Goal: Task Accomplishment & Management: Use online tool/utility

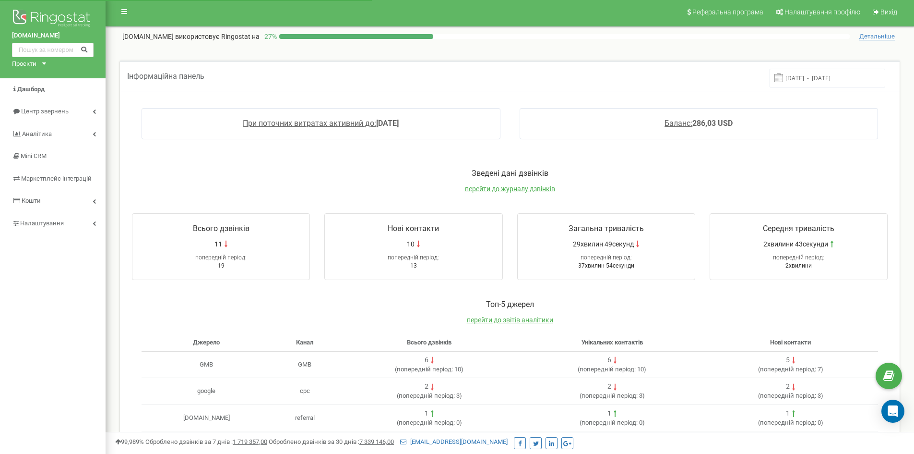
scroll to position [2, 0]
click at [33, 60] on div "Проєкти" at bounding box center [24, 64] width 24 height 9
click at [40, 65] on div "Проєкти toyota-ua.com jeep-vidi.com.ua mazda-vidi.com.ua nissan-vidi.com.ua vid…" at bounding box center [27, 64] width 30 height 9
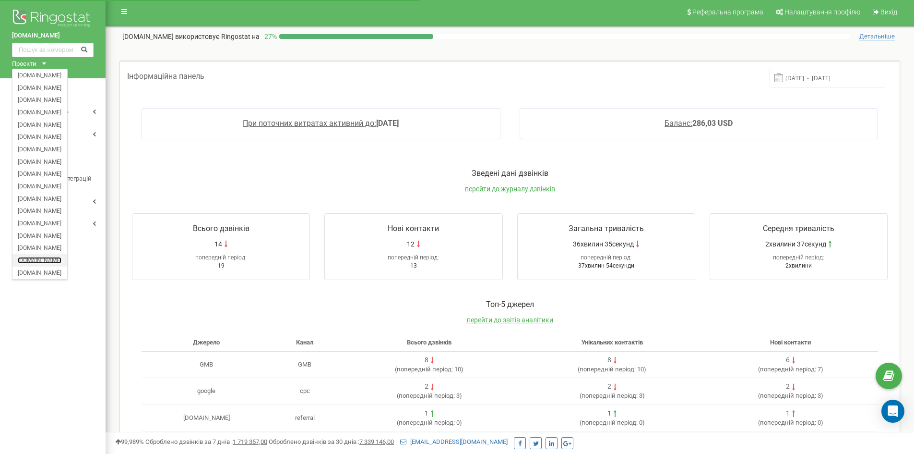
click at [54, 260] on link "[DOMAIN_NAME]" at bounding box center [40, 260] width 44 height 5
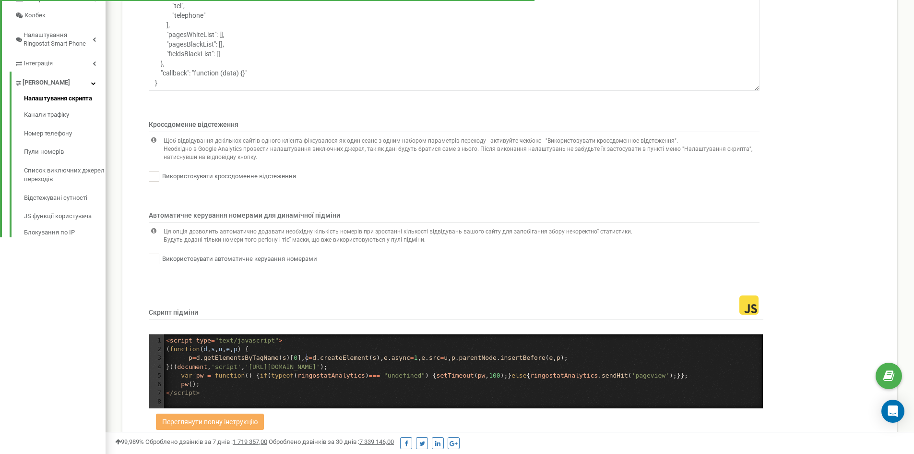
scroll to position [3, 0]
click at [307, 358] on div "1 < script type = "text/javascript" > 2 ( function ( d , s , u , e , p ) { 3 p …" at bounding box center [463, 371] width 599 height 70
click at [289, 391] on pre "< /script>" at bounding box center [463, 392] width 599 height 9
type textarea "<script type="text/javascript"> (function (d,s,u,e,p) { p=d.getElementsByTagNam…"
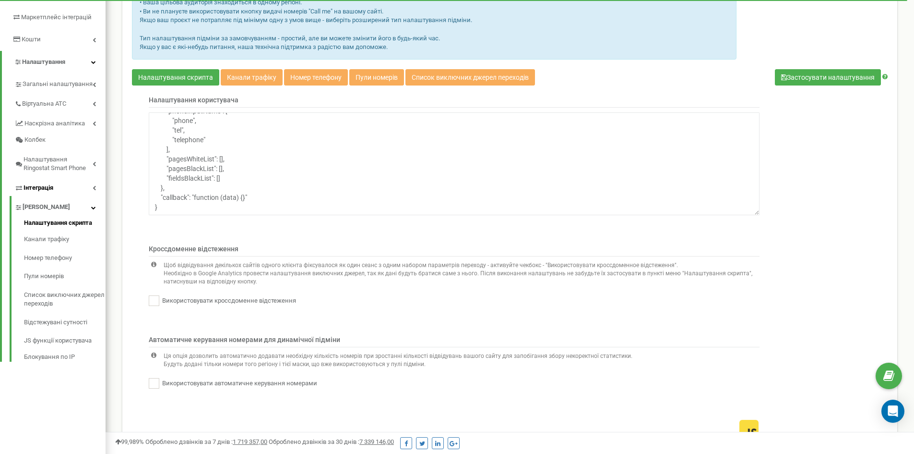
scroll to position [48, 0]
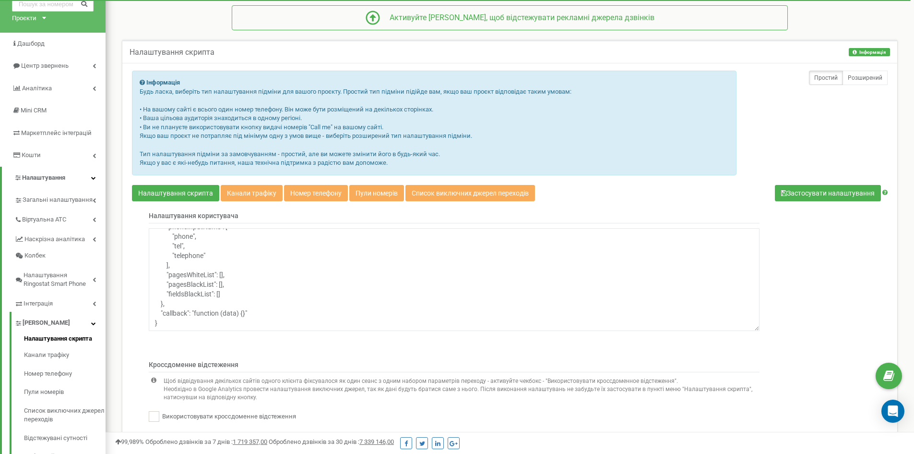
click at [36, 19] on div "Проєкти" at bounding box center [24, 18] width 24 height 9
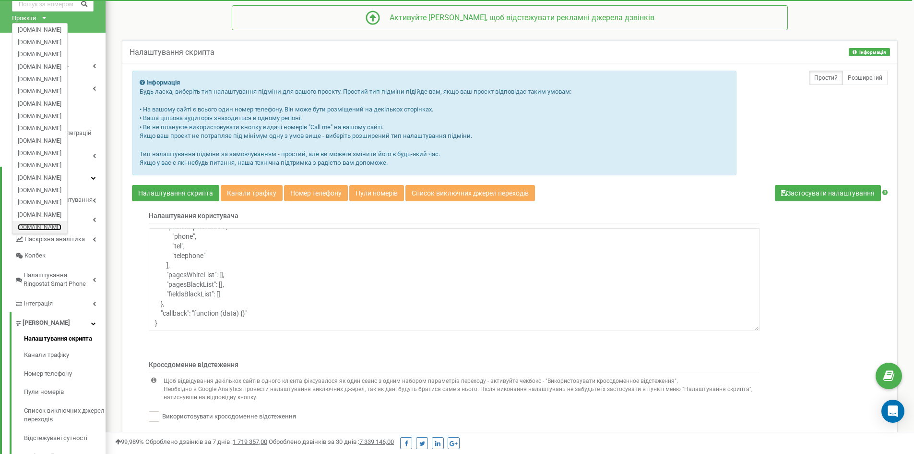
click at [43, 227] on link "[DOMAIN_NAME]" at bounding box center [40, 226] width 44 height 5
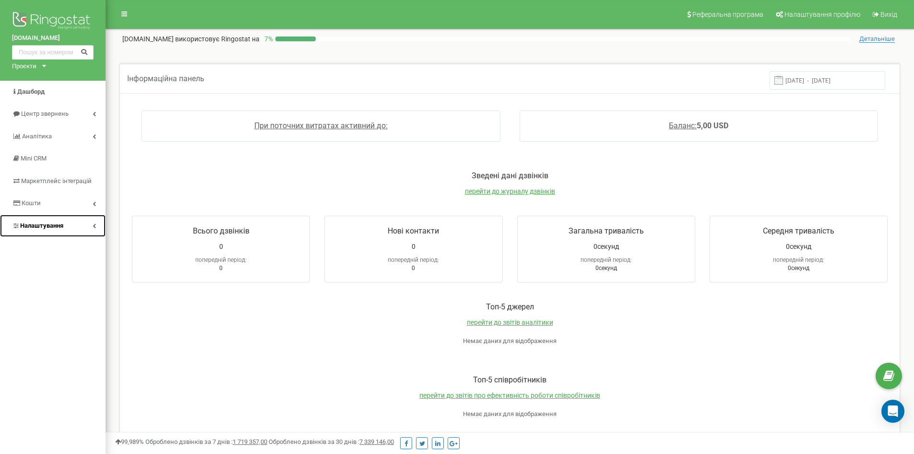
click at [59, 226] on span "Налаштування" at bounding box center [41, 225] width 43 height 7
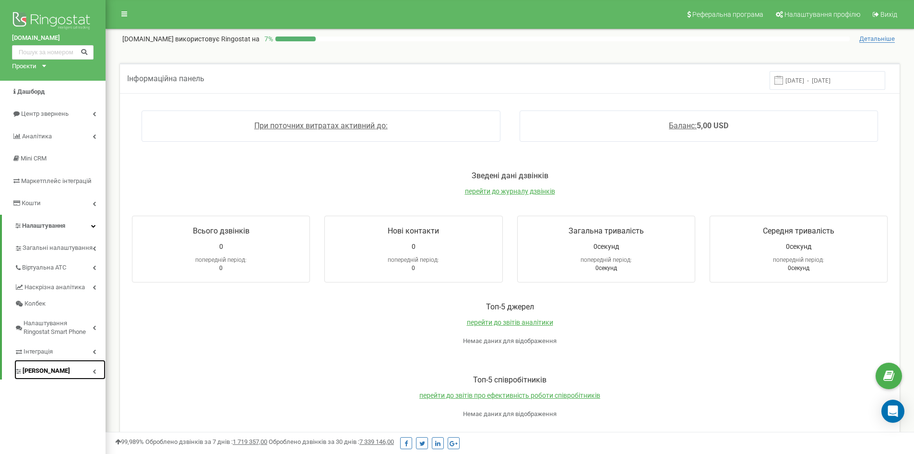
click at [29, 376] on link "[PERSON_NAME]" at bounding box center [59, 369] width 91 height 20
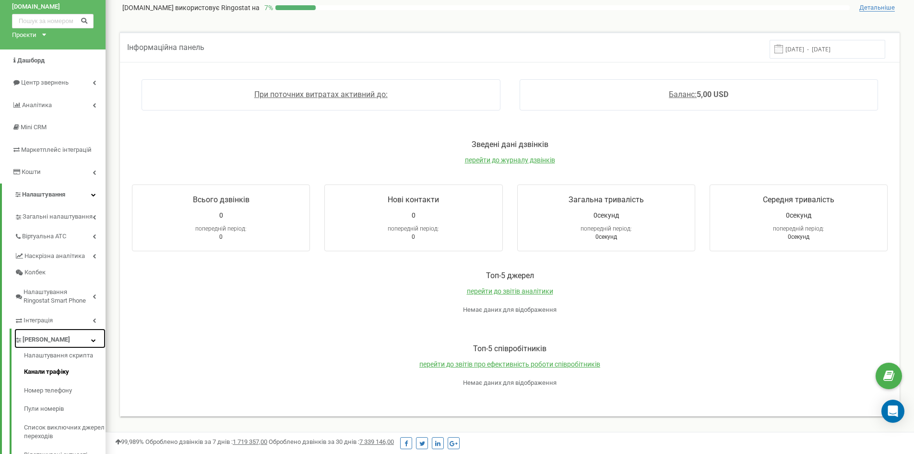
scroll to position [48, 0]
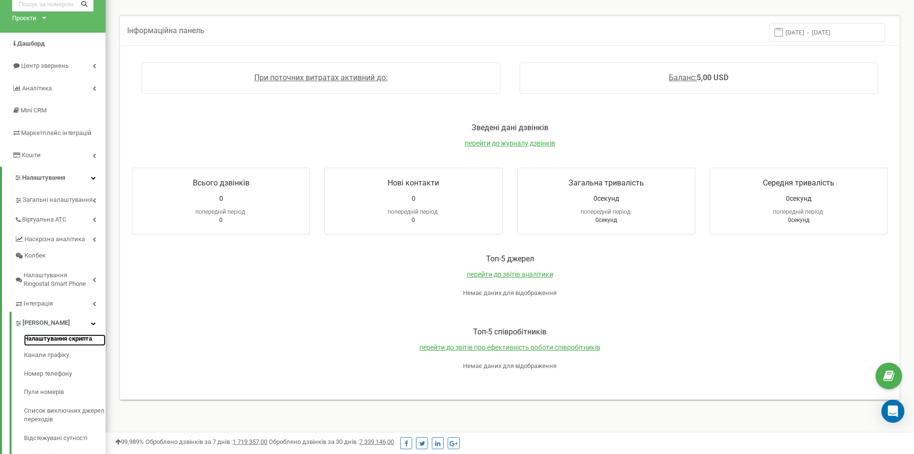
click at [55, 337] on link "Налаштування скрипта" at bounding box center [65, 340] width 82 height 12
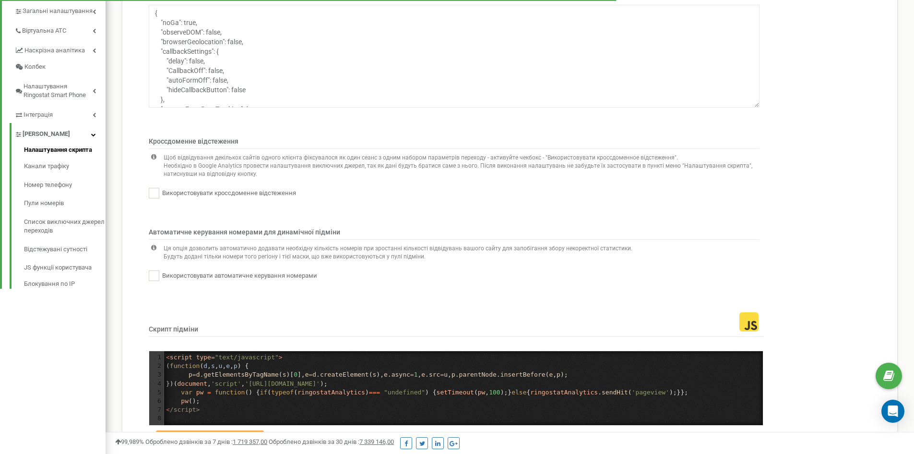
scroll to position [288, 0]
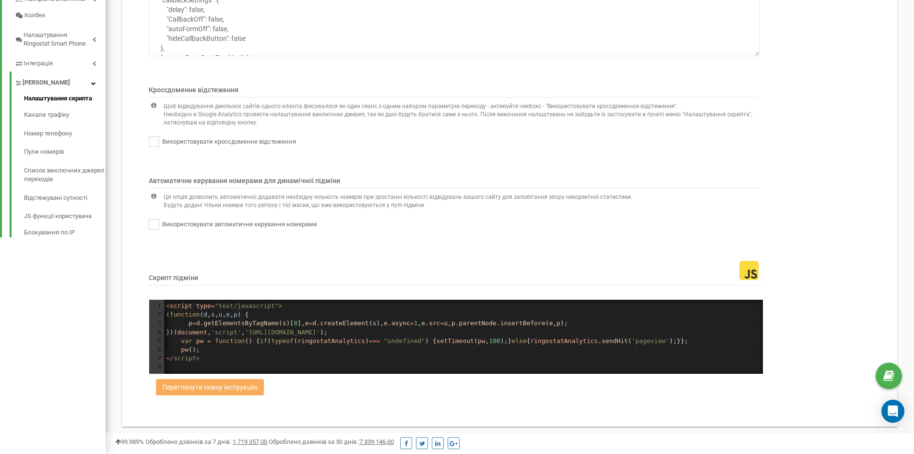
click at [216, 328] on div "1 < script type = "text/javascript" > 2 ( function ( d , s , u , e , p ) { 3 p …" at bounding box center [463, 336] width 599 height 70
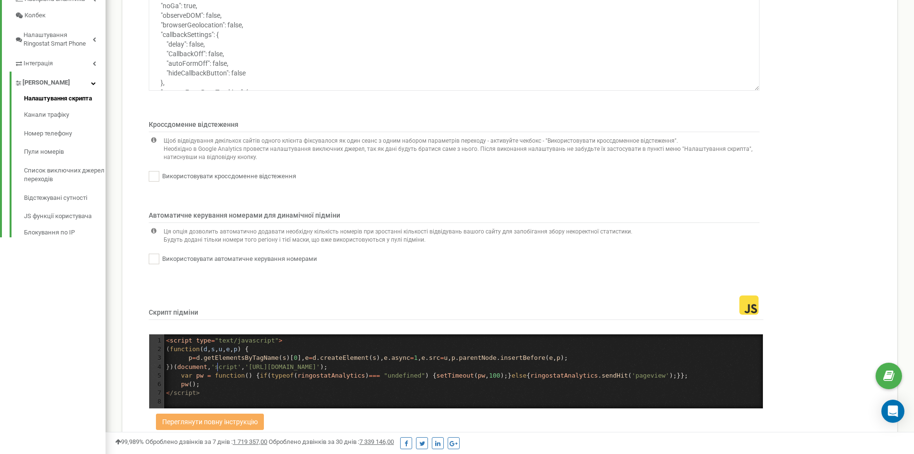
type textarea "<script type="text/javascript"> (function (d,s,u,e,p) { p=d.getElementsByTagNam…"
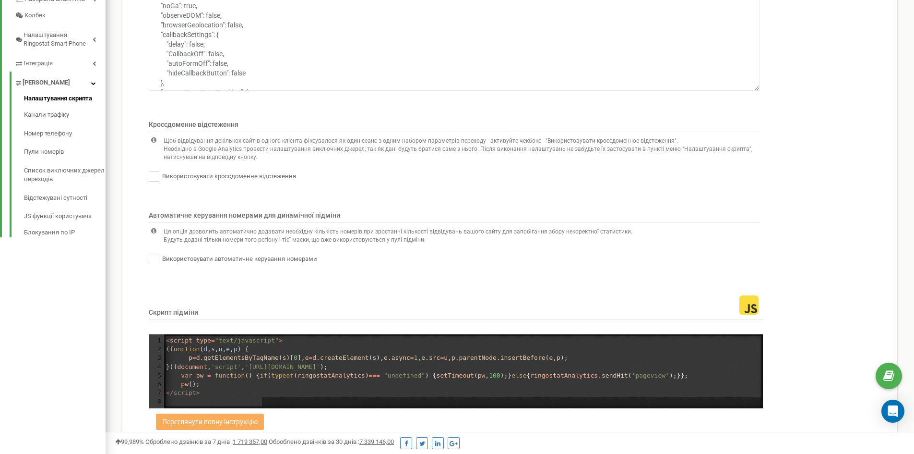
click at [206, 382] on pre "pw ();" at bounding box center [463, 384] width 599 height 9
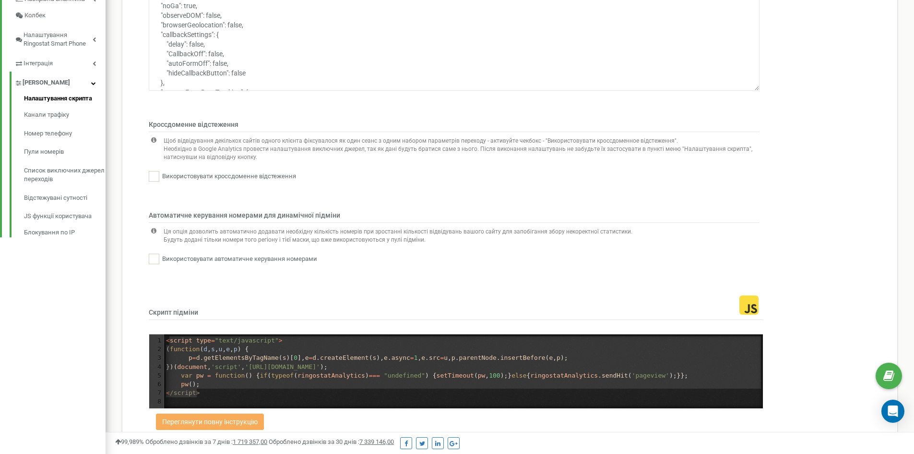
type textarea "<script type="text/javascript"> (function (d,s,u,e,p) { p=d.getElementsByTagNam…"
drag, startPoint x: 199, startPoint y: 393, endPoint x: 164, endPoint y: 342, distance: 62.2
click at [164, 342] on div "1 < script type = "text/javascript" > 2 ( function ( d , s , u , e , p ) { 3 p …" at bounding box center [463, 371] width 599 height 70
